Goal: Task Accomplishment & Management: Use online tool/utility

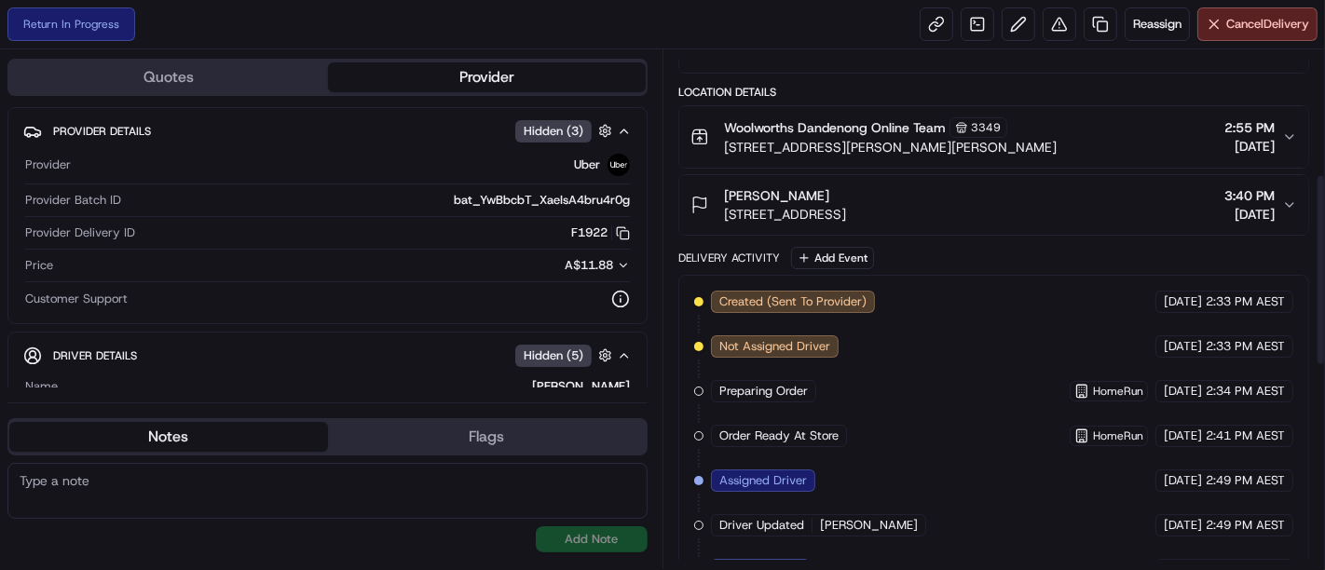
scroll to position [298, 0]
drag, startPoint x: 953, startPoint y: 4, endPoint x: 890, endPoint y: 351, distance: 353.3
click at [890, 351] on div "Created (Sent To Provider) Uber [DATE] 2:33 PM AEST Not Assigned Driver Uber [D…" at bounding box center [993, 570] width 599 height 559
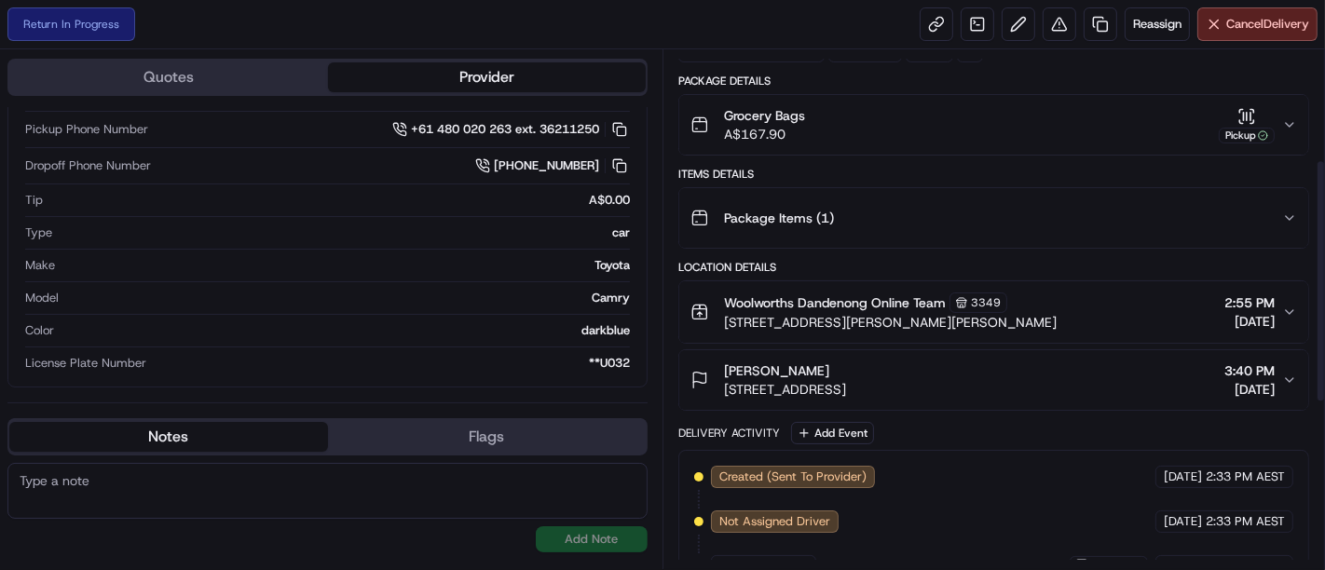
scroll to position [0, 0]
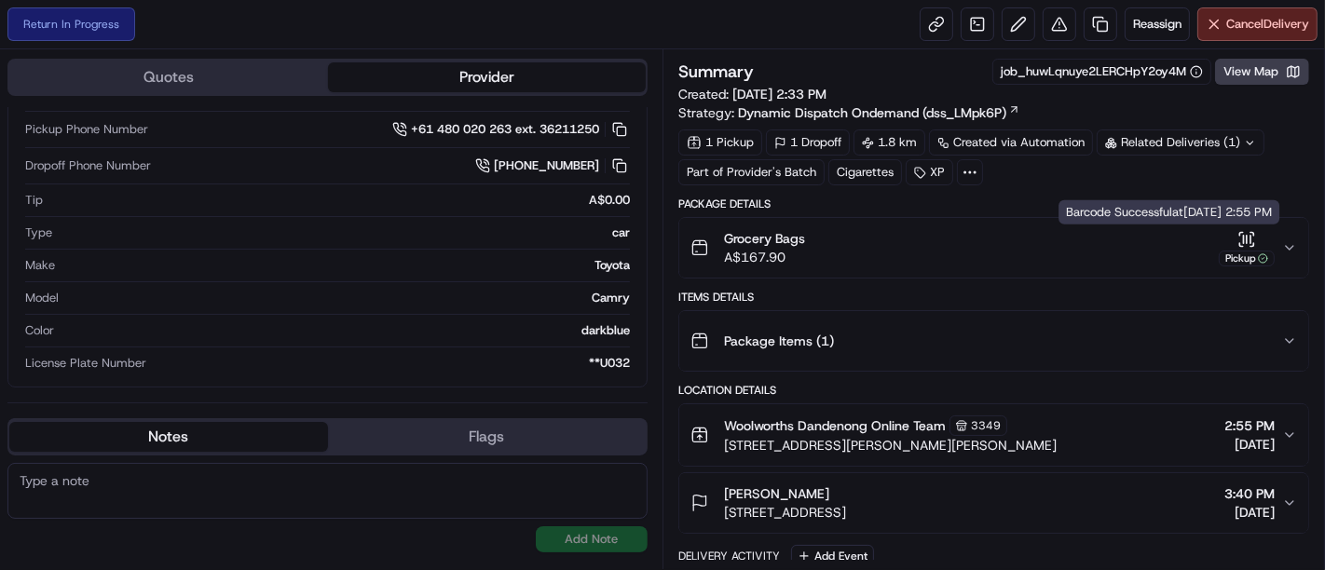
click at [953, 238] on icon "button" at bounding box center [1246, 239] width 19 height 19
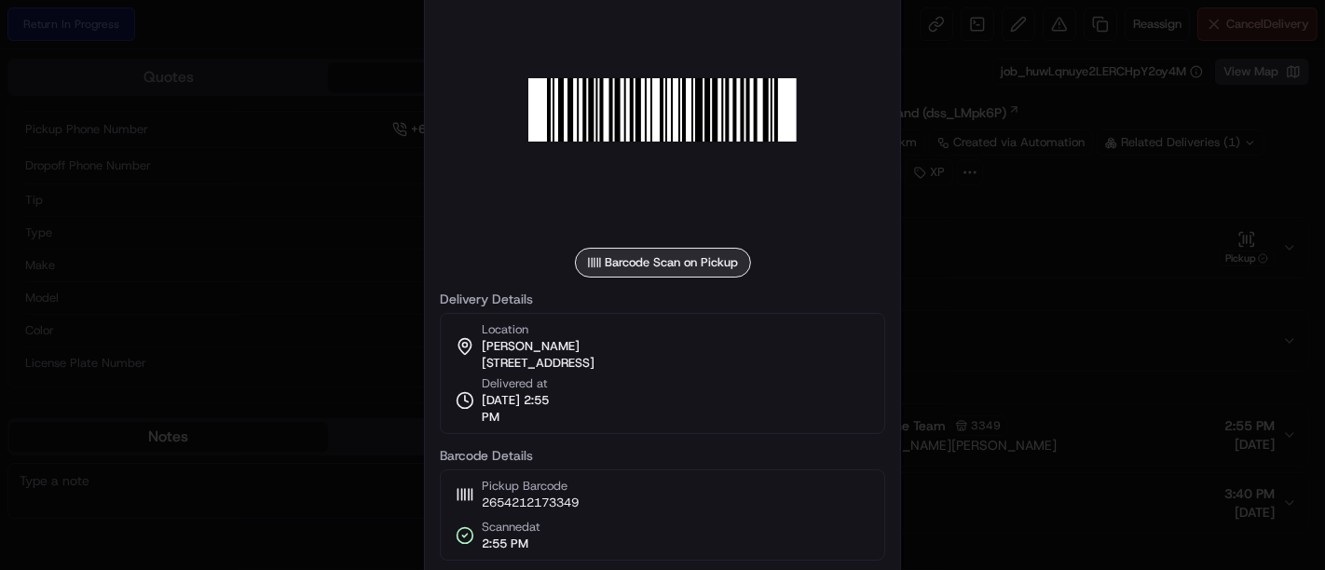
click at [953, 312] on div at bounding box center [662, 285] width 1325 height 570
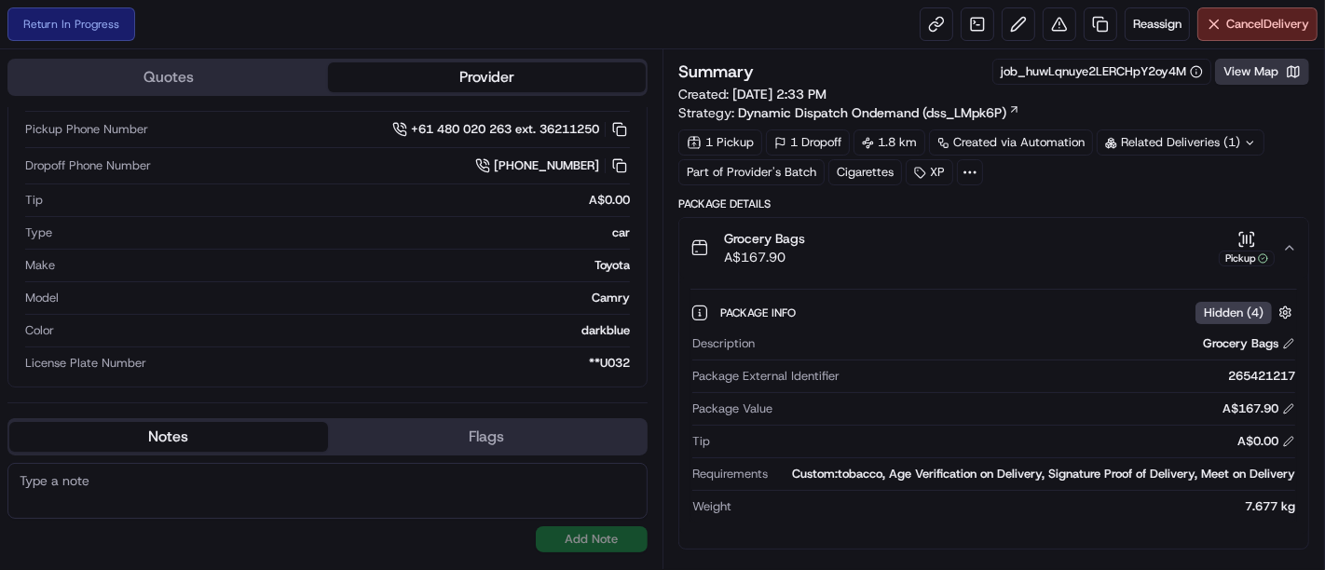
click at [953, 68] on button "View Map" at bounding box center [1262, 72] width 94 height 26
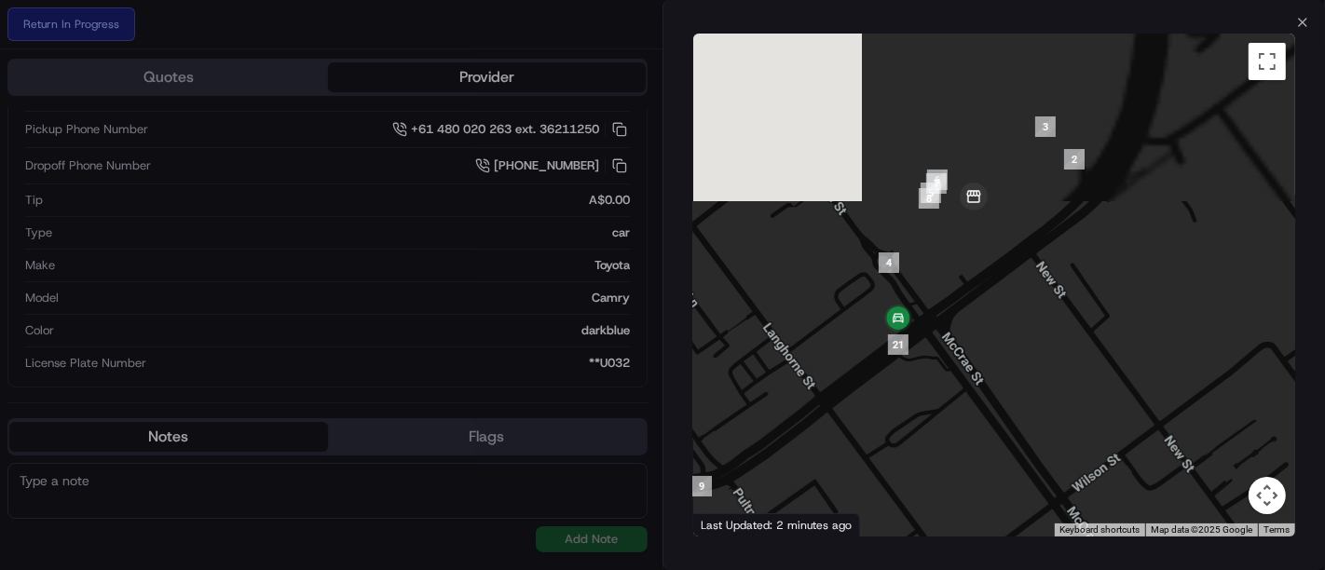
drag, startPoint x: 987, startPoint y: 179, endPoint x: 1057, endPoint y: 459, distance: 289.1
click at [953, 410] on div at bounding box center [994, 285] width 602 height 503
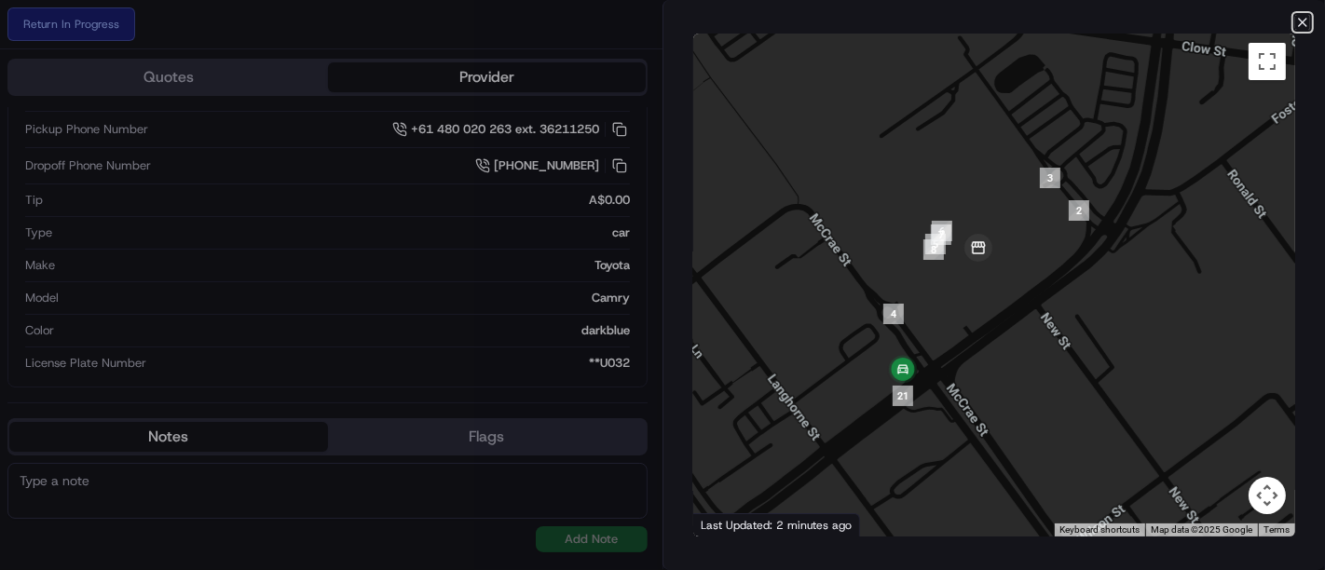
click at [953, 19] on icon "button" at bounding box center [1302, 22] width 15 height 15
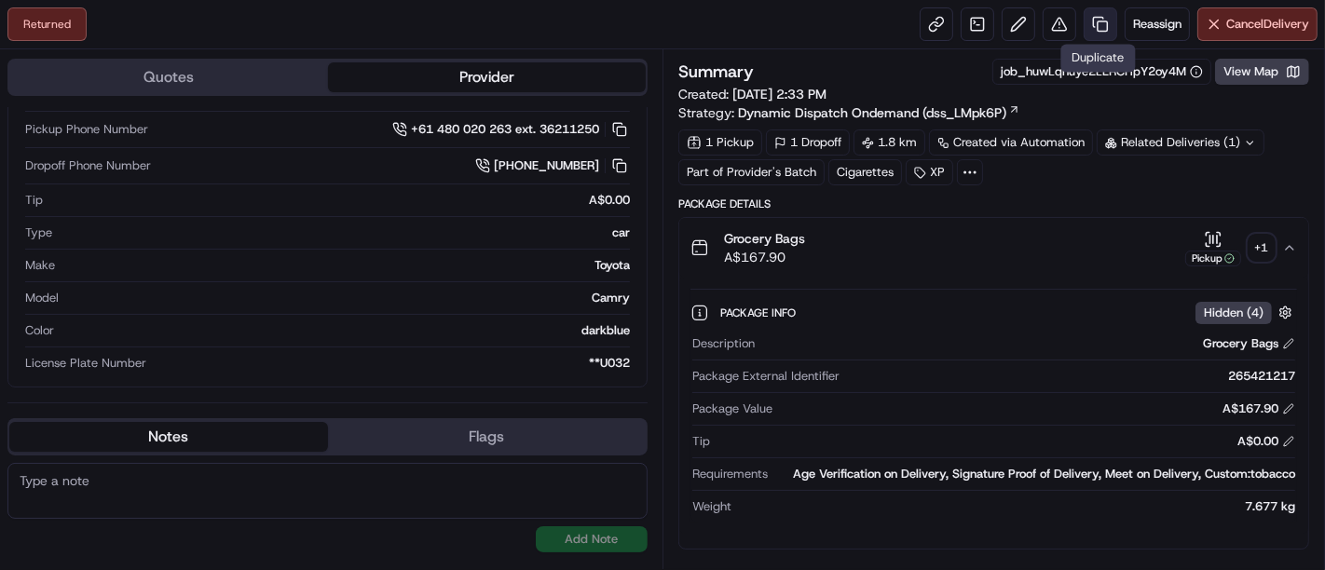
click at [953, 22] on link at bounding box center [1101, 24] width 34 height 34
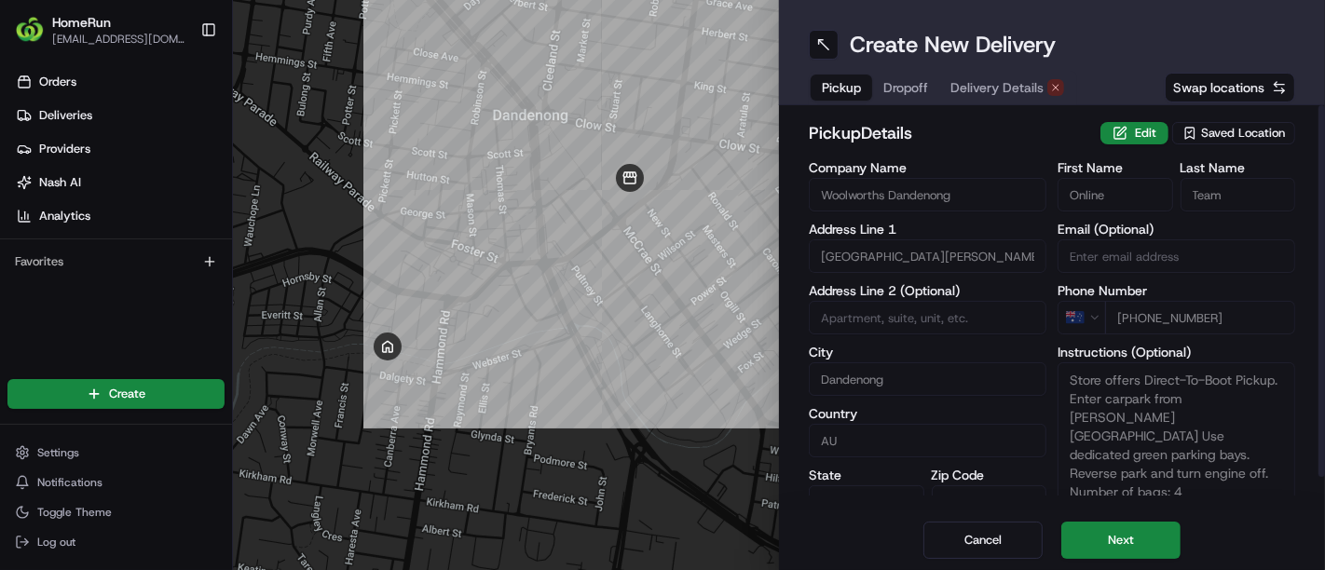
click at [918, 92] on span "Dropoff" at bounding box center [905, 87] width 45 height 19
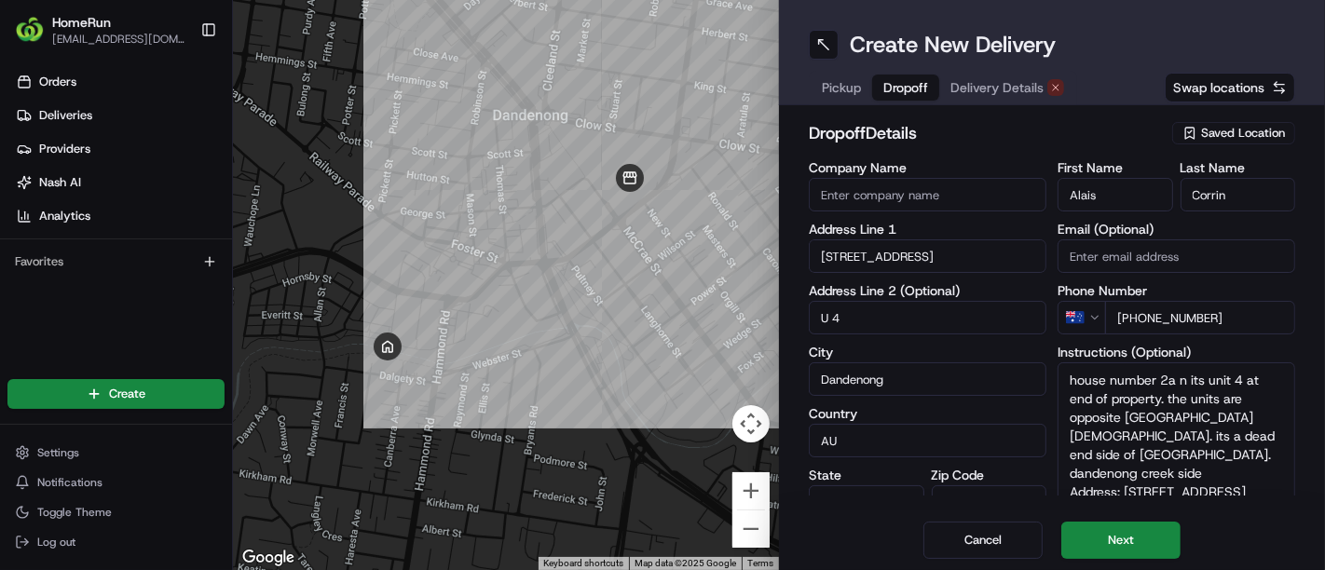
drag, startPoint x: 971, startPoint y: 86, endPoint x: 974, endPoint y: 97, distance: 11.5
click at [953, 88] on span "Delivery Details" at bounding box center [996, 87] width 93 height 19
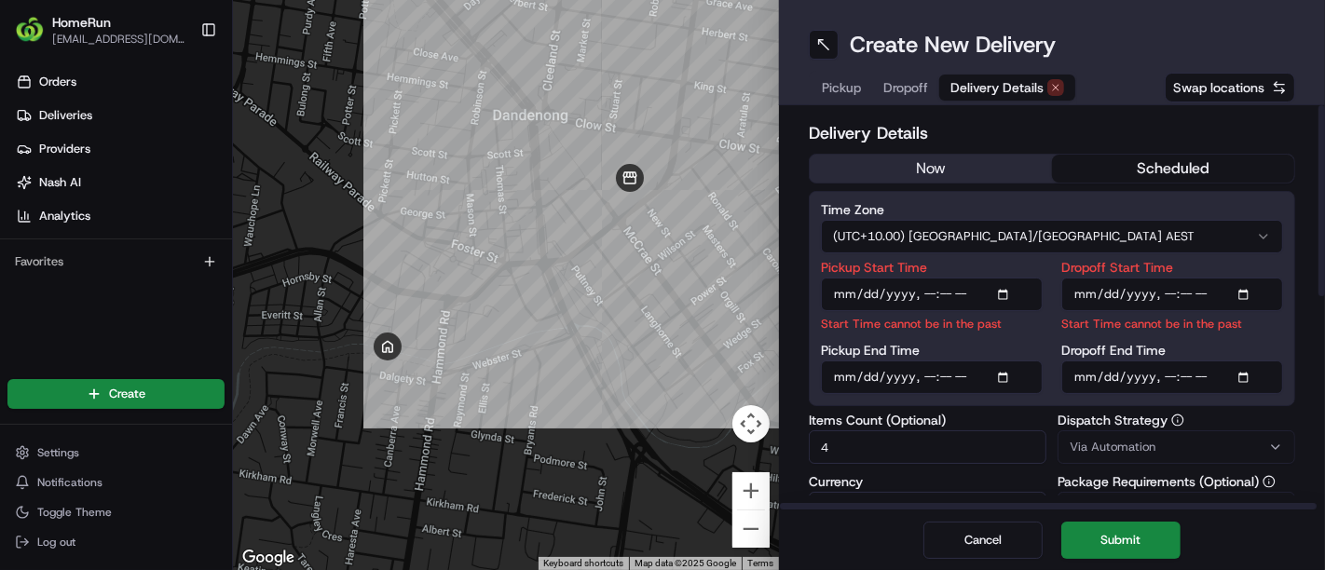
click at [914, 170] on button "now" at bounding box center [931, 169] width 242 height 28
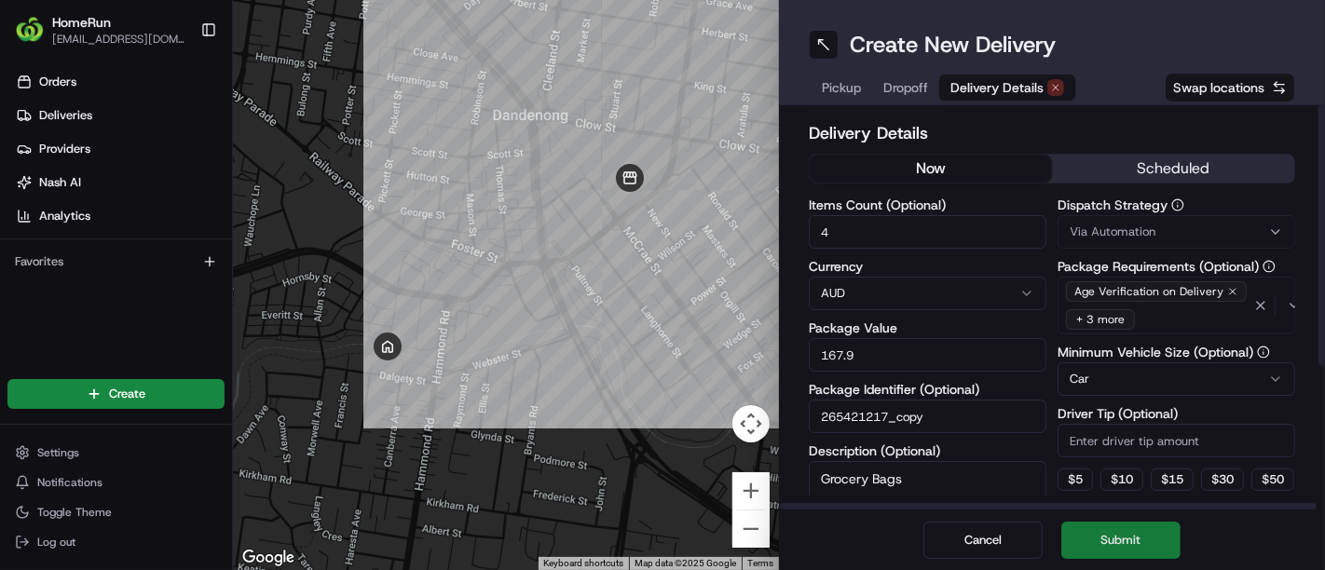
click at [953, 410] on button "Submit" at bounding box center [1120, 540] width 119 height 37
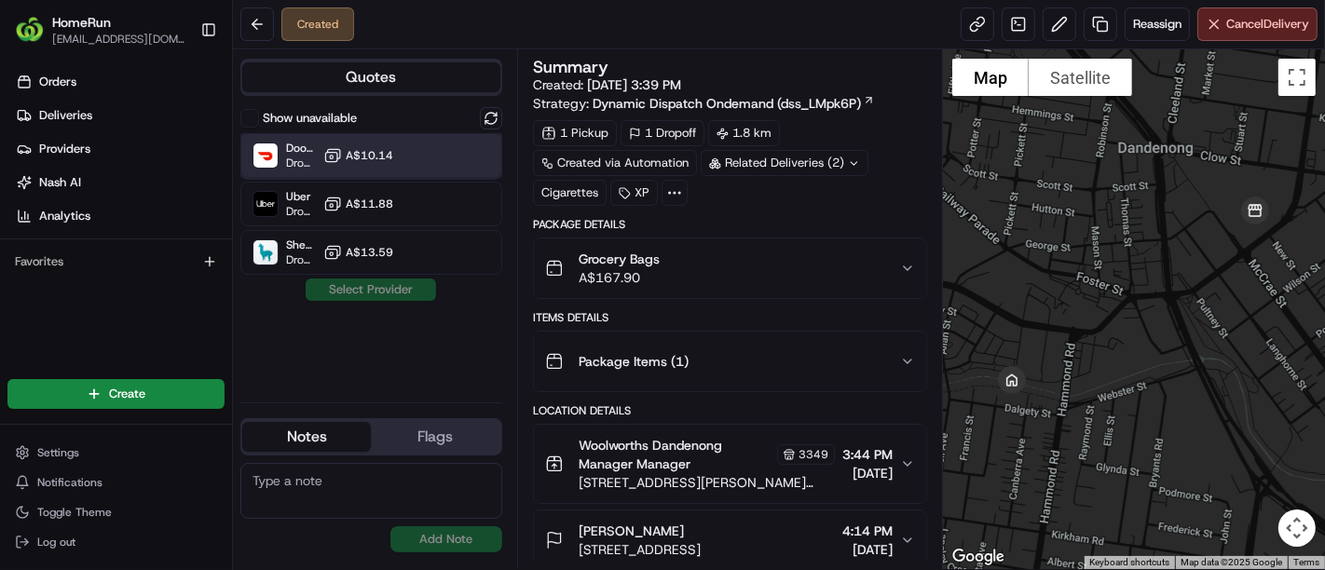
click at [304, 156] on span "Dropoff ETA 39 minutes" at bounding box center [301, 163] width 30 height 15
click at [376, 289] on button "Assign Provider" at bounding box center [371, 290] width 132 height 22
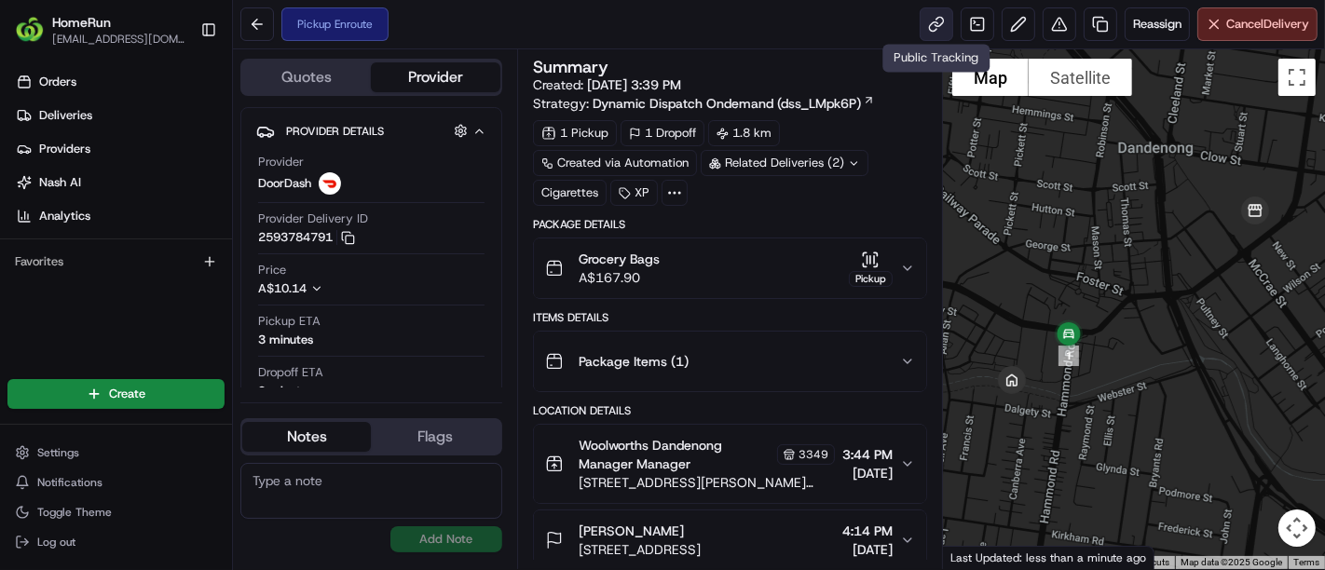
click at [926, 33] on link at bounding box center [937, 24] width 34 height 34
